Goal: Task Accomplishment & Management: Manage account settings

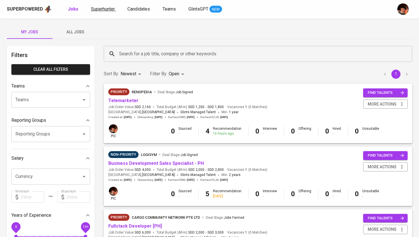
click at [101, 10] on span "Superhunter" at bounding box center [103, 8] width 24 height 5
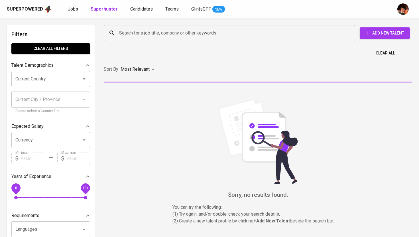
click at [123, 35] on input "Search for a job title, company or other keywords" at bounding box center [231, 33] width 226 height 11
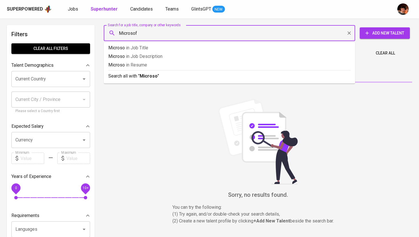
type input "Microsoft"
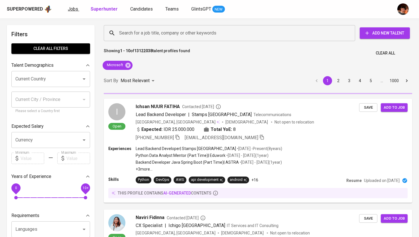
click at [78, 11] on link "Jobs" at bounding box center [73, 9] width 11 height 7
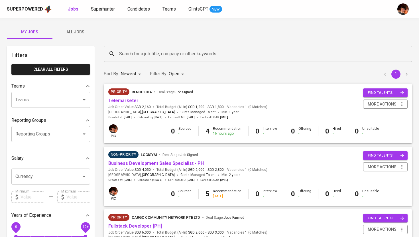
click at [72, 11] on b "Jobs" at bounding box center [73, 8] width 11 height 5
type input "OPEN"
click at [75, 30] on span "All Jobs" at bounding box center [75, 31] width 39 height 7
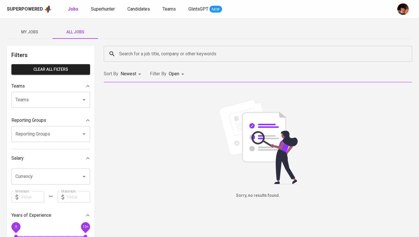
click at [133, 54] on input "Search for a job title, company or other keywords" at bounding box center [259, 53] width 283 height 11
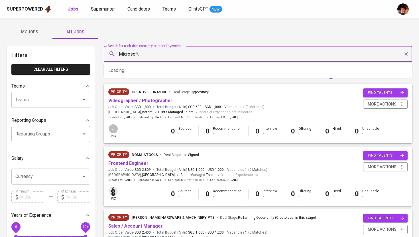
type input "Microsoft"
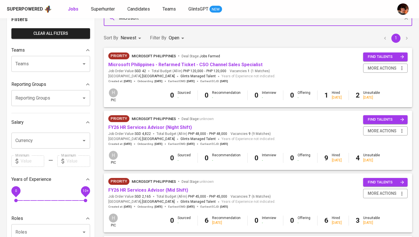
scroll to position [37, 0]
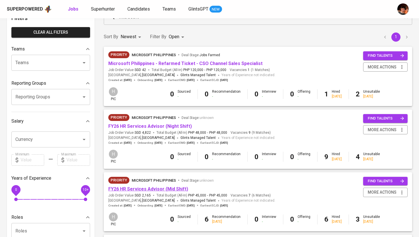
click at [147, 191] on link "FY26 HR Services Advisor (Mid Shift)" at bounding box center [148, 188] width 80 height 5
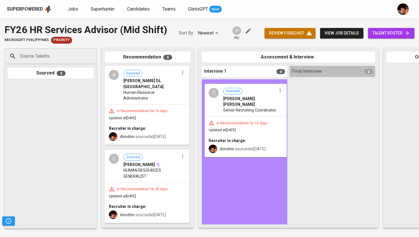
drag, startPoint x: 136, startPoint y: 164, endPoint x: 237, endPoint y: 105, distance: 117.5
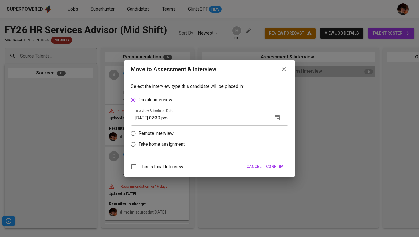
click at [156, 131] on p "Remote interview" at bounding box center [155, 133] width 35 height 7
click at [138, 131] on input "Remote interview" at bounding box center [133, 133] width 11 height 11
radio input "true"
click at [165, 130] on input "[DATE] 02:39 pm" at bounding box center [199, 129] width 137 height 16
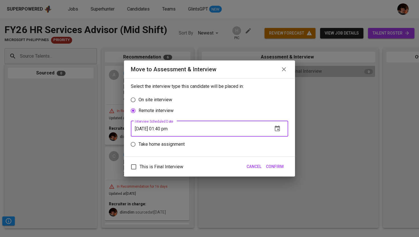
type input "[DATE] 01:40 pm"
click at [277, 171] on button "Confirm" at bounding box center [275, 166] width 22 height 11
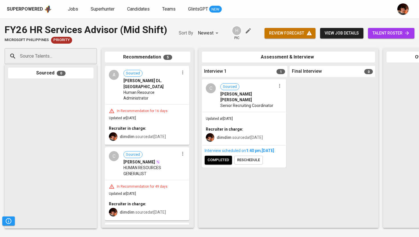
click at [220, 164] on button "completed" at bounding box center [218, 160] width 27 height 9
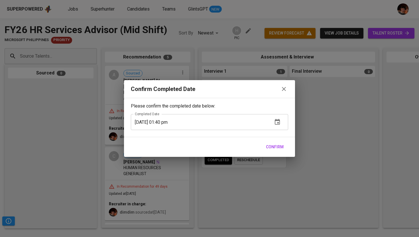
click at [221, 162] on div "Confirm Completed Date Please confirm the completed date below: Completed Date …" at bounding box center [209, 118] width 419 height 237
click at [267, 145] on span "Confirm" at bounding box center [275, 146] width 18 height 7
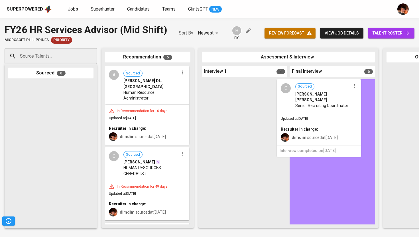
drag, startPoint x: 256, startPoint y: 107, endPoint x: 311, endPoint y: 107, distance: 54.7
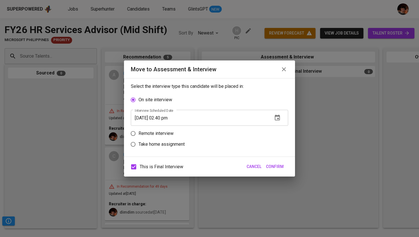
click at [166, 134] on p "Remote interview" at bounding box center [155, 133] width 35 height 7
click at [138, 134] on input "Remote interview" at bounding box center [133, 133] width 11 height 11
radio input "true"
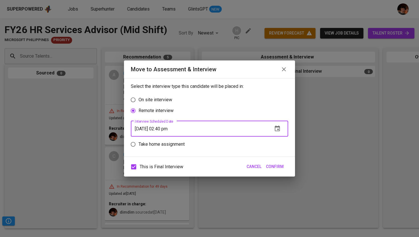
click at [171, 129] on input "[DATE] 02:40 pm" at bounding box center [199, 129] width 137 height 16
type input "[DATE] 01:41 pm"
click at [279, 165] on span "Confirm" at bounding box center [275, 166] width 18 height 7
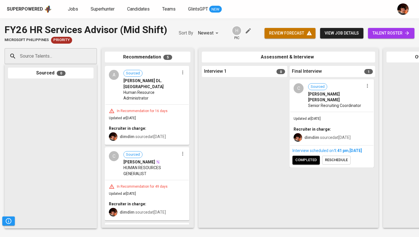
click at [333, 32] on span "view job details" at bounding box center [342, 33] width 34 height 7
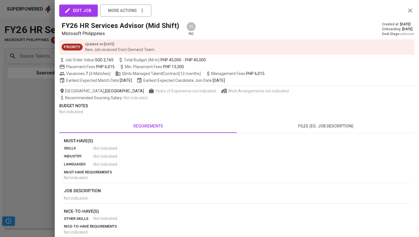
click at [27, 114] on div at bounding box center [209, 118] width 419 height 237
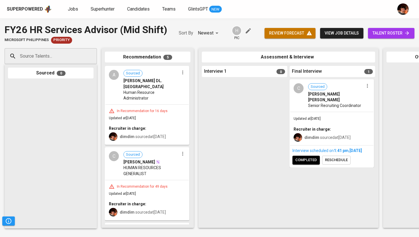
click at [308, 161] on span "completed" at bounding box center [306, 160] width 22 height 7
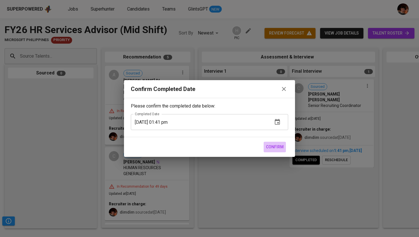
click at [277, 146] on span "Confirm" at bounding box center [275, 146] width 18 height 7
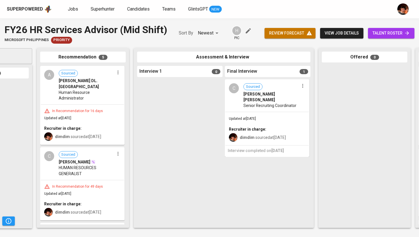
scroll to position [0, 73]
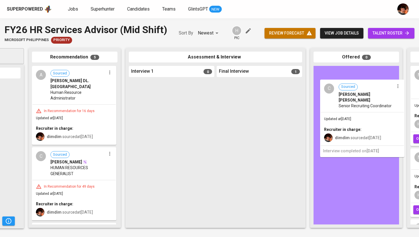
drag, startPoint x: 251, startPoint y: 101, endPoint x: 338, endPoint y: 99, distance: 86.9
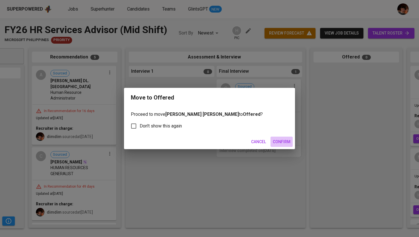
click at [277, 142] on span "Confirm" at bounding box center [282, 141] width 18 height 7
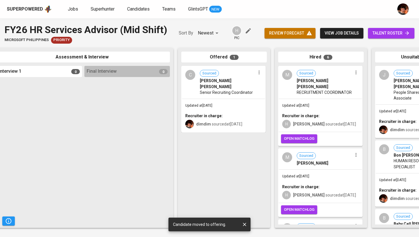
scroll to position [0, 206]
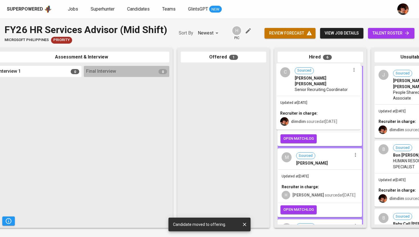
drag, startPoint x: 202, startPoint y: 95, endPoint x: 299, endPoint y: 92, distance: 97.2
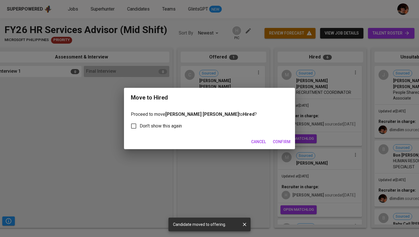
scroll to position [0, 205]
click at [284, 142] on span "Confirm" at bounding box center [282, 141] width 18 height 7
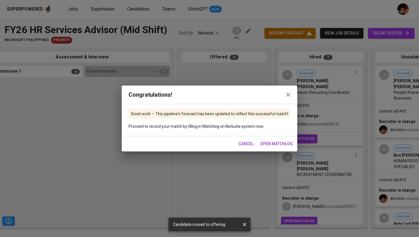
click at [282, 142] on span "open matchlog" at bounding box center [276, 143] width 32 height 7
